Goal: Complete application form: Complete application form

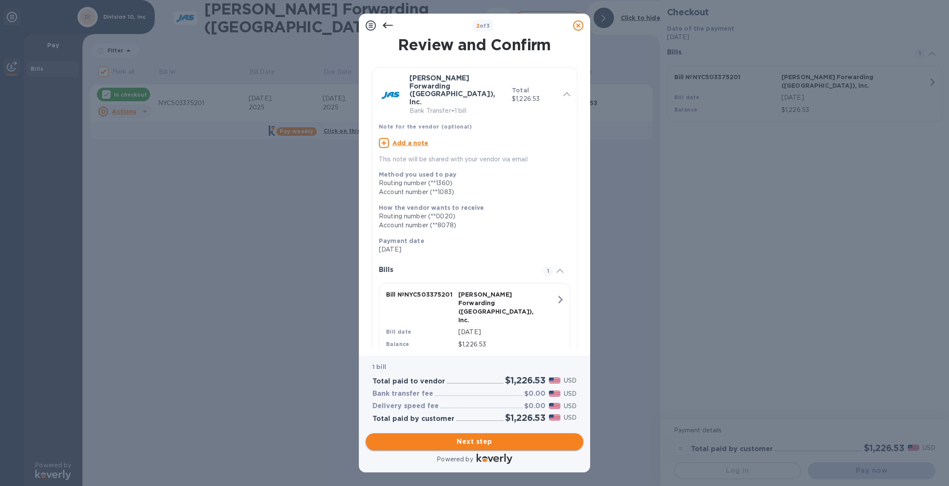
click at [475, 445] on span "Next step" at bounding box center [474, 441] width 204 height 10
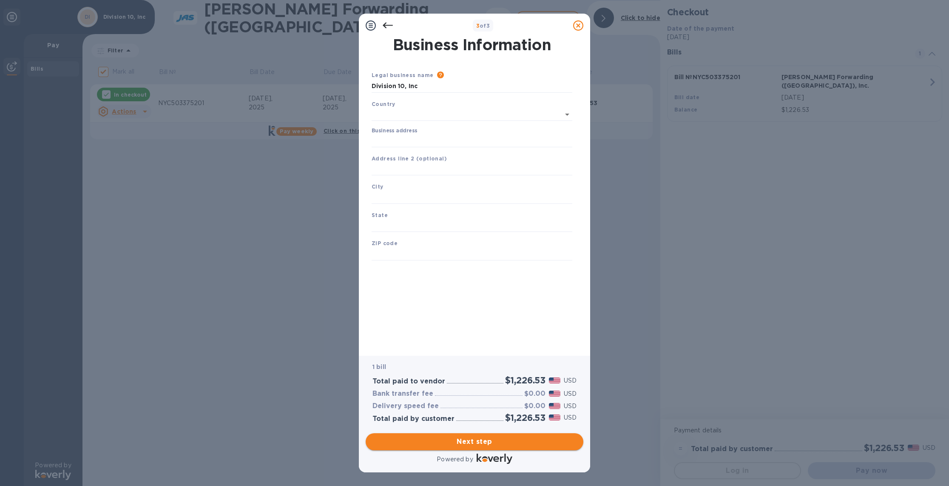
type input "[GEOGRAPHIC_DATA]"
click at [403, 142] on input "Business address" at bounding box center [472, 139] width 201 height 13
type input "[STREET_ADDRESS]"
type input "Hackensack"
type input "[US_STATE]"
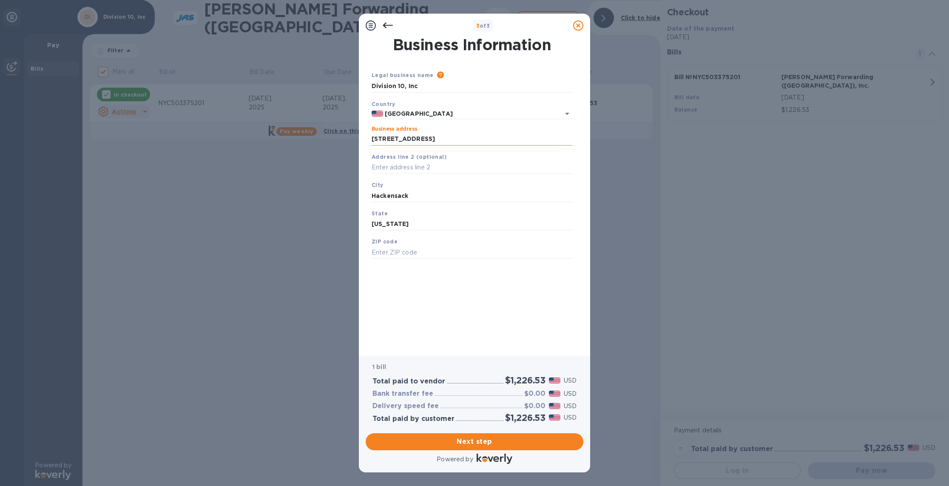
type input "07601"
click at [482, 312] on div "Business Information Legal business name Please provide the legal name that app…" at bounding box center [474, 190] width 209 height 306
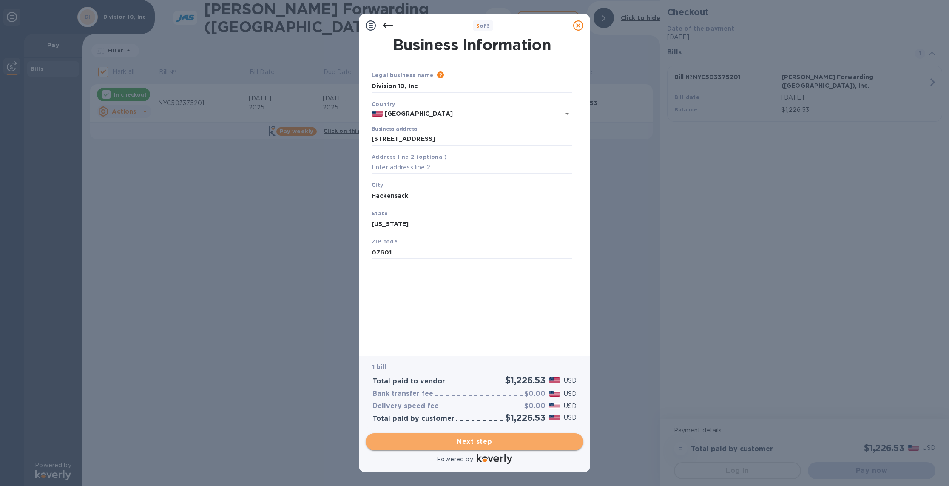
click at [477, 445] on span "Next step" at bounding box center [474, 441] width 204 height 10
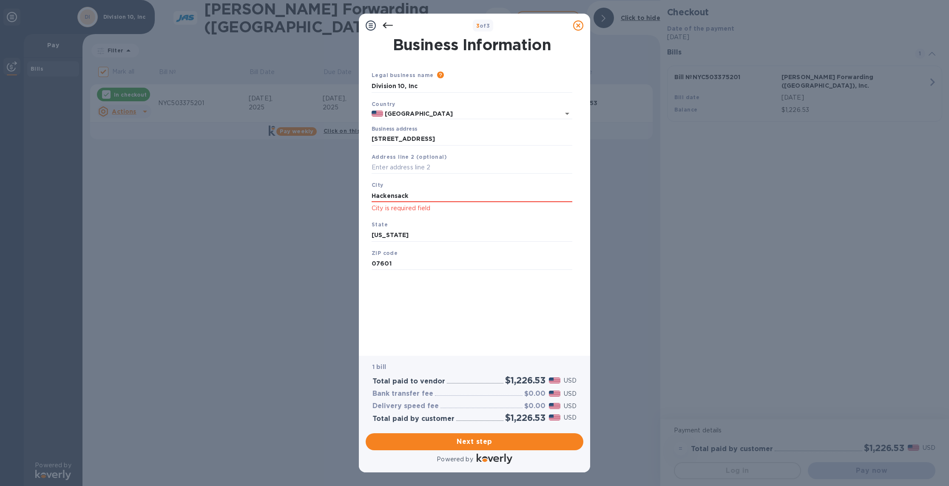
drag, startPoint x: 423, startPoint y: 196, endPoint x: 307, endPoint y: 196, distance: 116.1
click at [307, 196] on div "3 of 3 Business Information Legal business name Please provide the legal name t…" at bounding box center [474, 243] width 949 height 486
type input "Hackensack"
click at [491, 443] on span "Next step" at bounding box center [474, 441] width 204 height 10
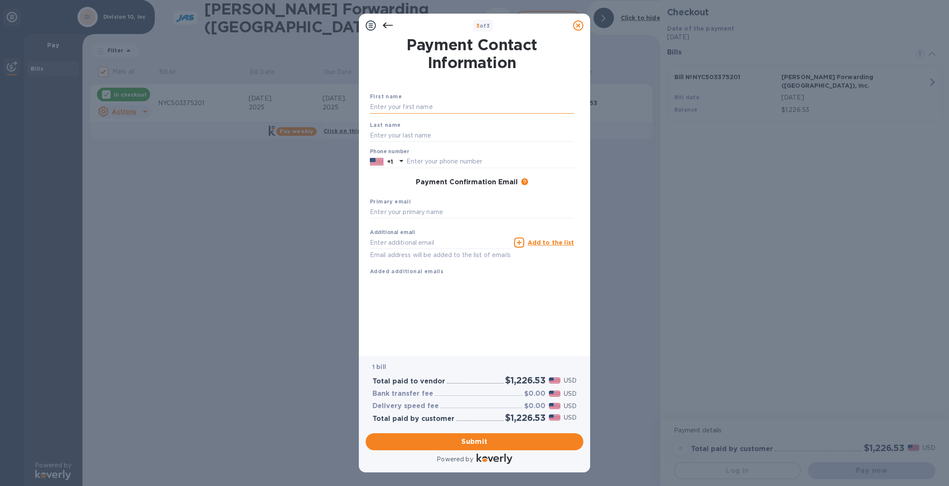
click at [383, 107] on input "text" at bounding box center [472, 107] width 204 height 13
drag, startPoint x: 383, startPoint y: 111, endPoint x: 376, endPoint y: 105, distance: 9.6
click at [388, 112] on input "text" at bounding box center [472, 107] width 204 height 13
type input "Purvi"
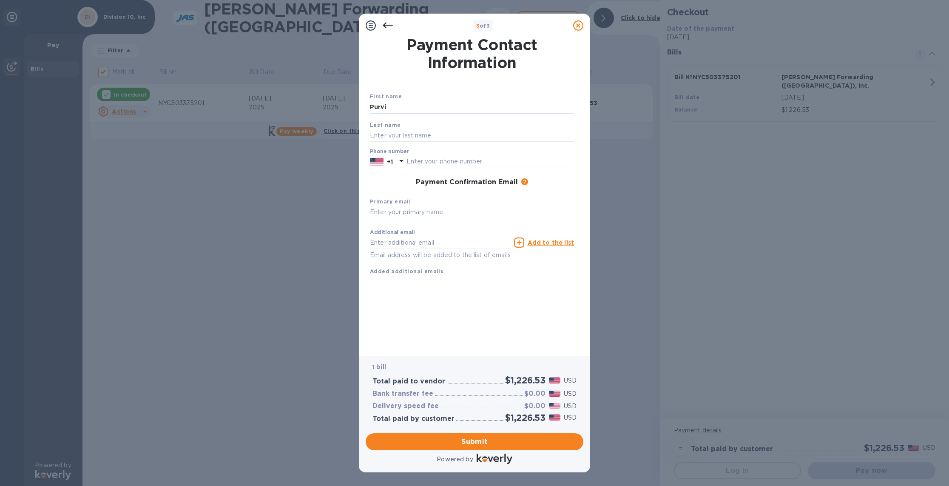
type input "Bhatt"
type input "2015664909"
type input "[EMAIL_ADDRESS][DOMAIN_NAME]"
click at [489, 443] on span "Submit" at bounding box center [474, 441] width 204 height 10
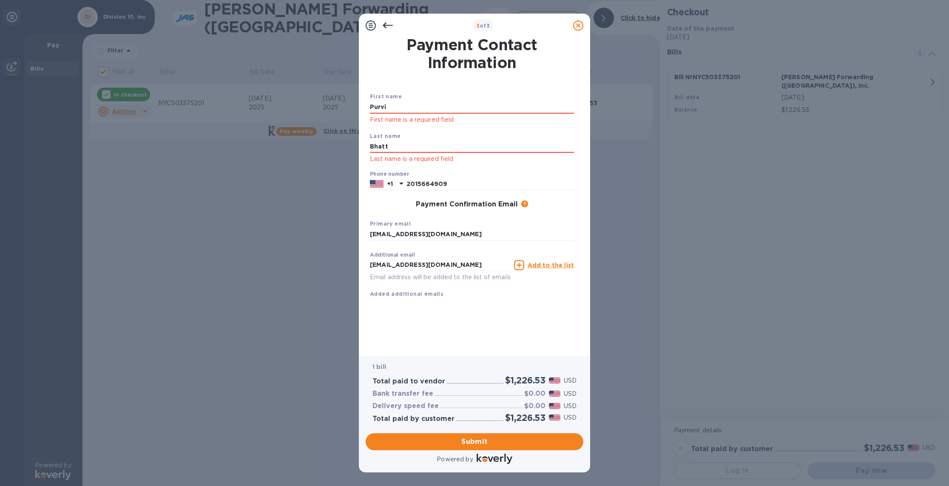
drag, startPoint x: 394, startPoint y: 108, endPoint x: 275, endPoint y: 97, distance: 120.0
click at [275, 97] on div "3 of 3 Payment Contact Information First name [PERSON_NAME] First name is a req…" at bounding box center [474, 243] width 949 height 486
type input "Purvi"
type input "Bhatt"
drag, startPoint x: 485, startPoint y: 347, endPoint x: 486, endPoint y: 341, distance: 5.2
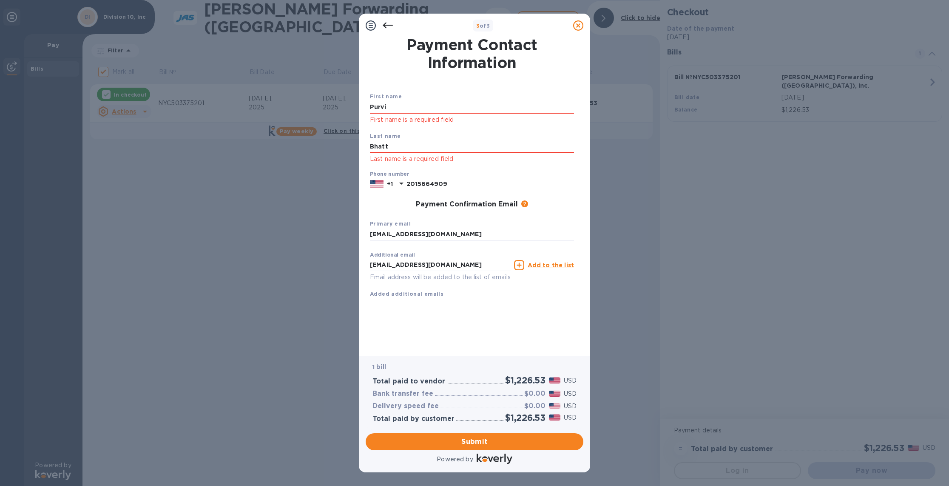
click at [486, 347] on div "Payment Contact Information First name [PERSON_NAME] First name is a required f…" at bounding box center [474, 192] width 209 height 310
click at [490, 441] on span "Submit" at bounding box center [474, 441] width 204 height 10
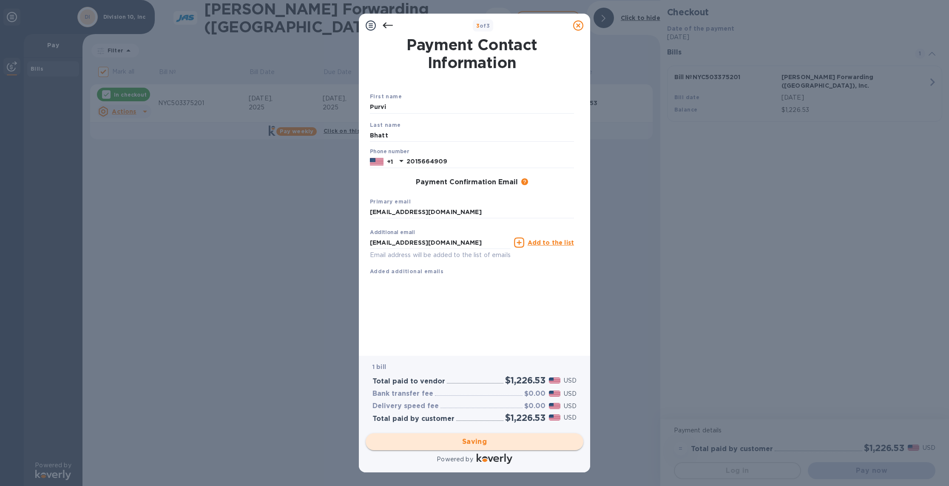
checkbox input "false"
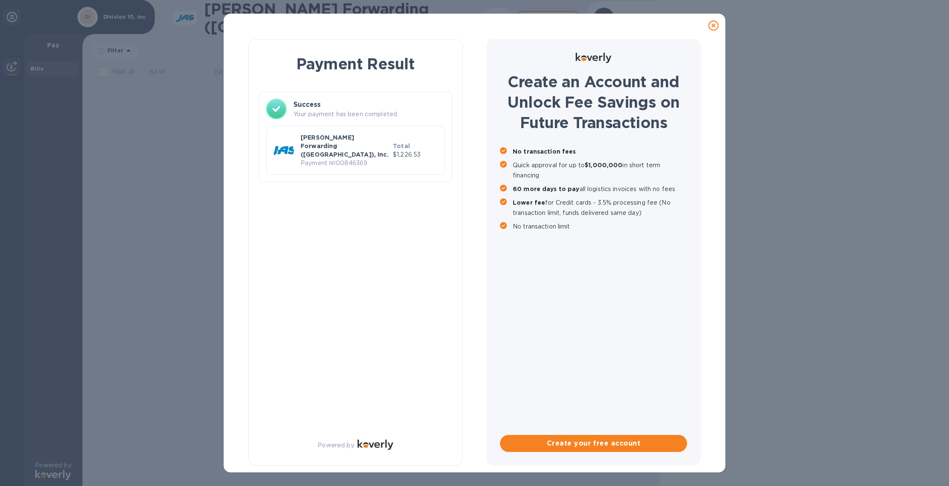
click at [342, 159] on p "Payment № 00846369" at bounding box center [345, 163] width 89 height 9
